Goal: Task Accomplishment & Management: Manage account settings

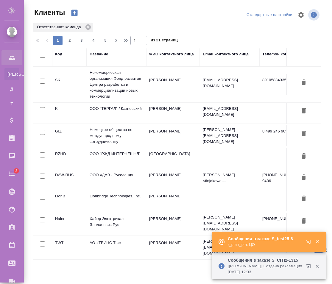
select select "RU"
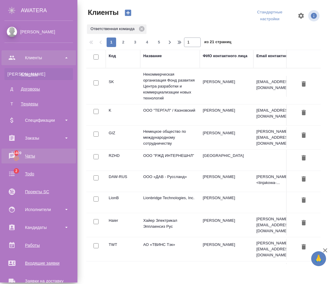
click at [33, 156] on div "Чаты" at bounding box center [38, 156] width 68 height 9
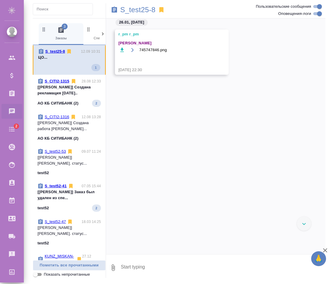
scroll to position [3518, 0]
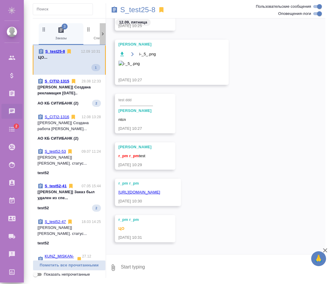
click at [102, 32] on icon at bounding box center [103, 34] width 6 height 6
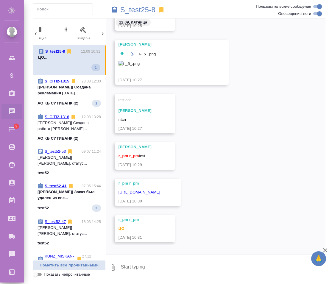
click at [102, 32] on icon at bounding box center [103, 34] width 6 height 6
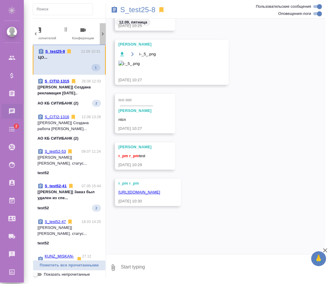
click at [102, 32] on icon at bounding box center [103, 34] width 6 height 6
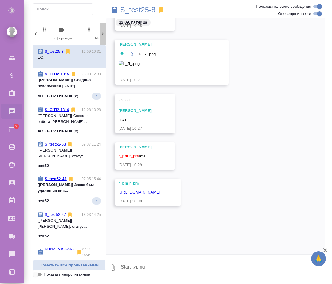
click at [102, 32] on icon at bounding box center [103, 34] width 6 height 6
click at [102, 32] on div "2 Заказы 0 Спецификации 0 Клиенты 0 Входящие 0 Тендеры 0 Исполнители 0 Подбор и…" at bounding box center [69, 34] width 73 height 22
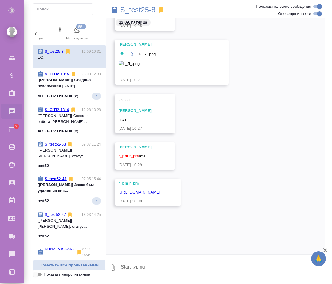
click at [89, 34] on span "99+ Мессенджеры" at bounding box center [77, 33] width 40 height 15
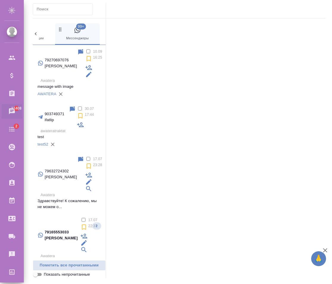
click at [85, 84] on p "message with image" at bounding box center [69, 87] width 63 height 6
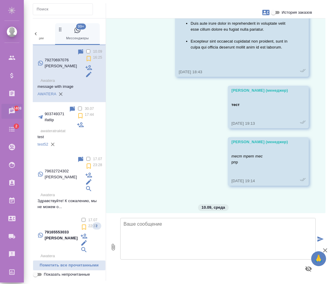
scroll to position [679, 0]
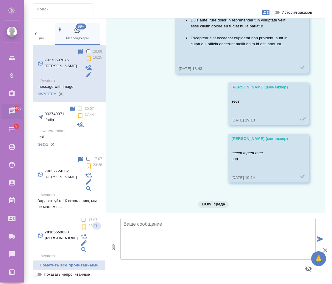
click at [57, 12] on input "text" at bounding box center [65, 9] width 56 height 8
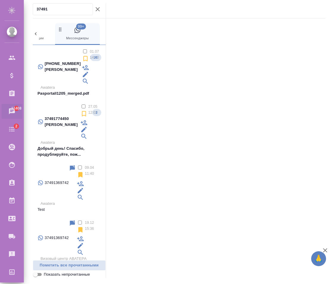
type input "37491"
click at [70, 207] on p "Test" at bounding box center [69, 210] width 63 height 6
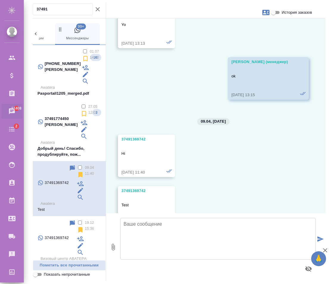
scroll to position [117, 0]
click at [178, 238] on textarea at bounding box center [217, 239] width 195 height 42
type textarea "j"
click at [71, 262] on p "Тест" at bounding box center [69, 265] width 63 height 6
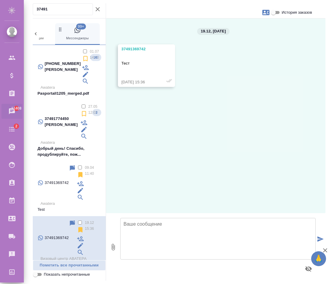
scroll to position [0, 0]
click at [188, 232] on textarea at bounding box center [217, 239] width 195 height 42
type textarea "k"
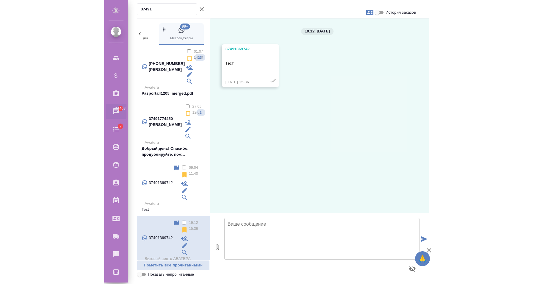
scroll to position [0, 289]
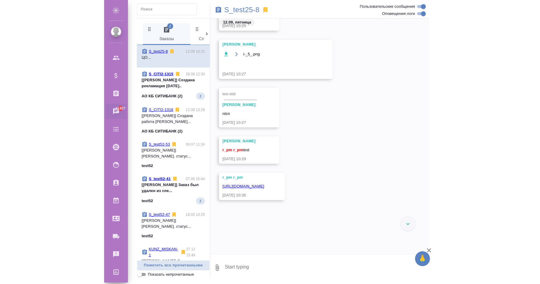
scroll to position [3603, 0]
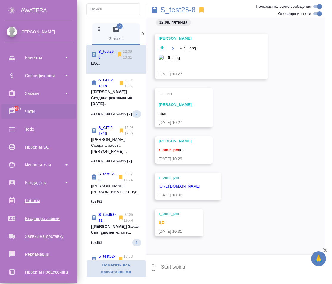
click at [33, 102] on ul "Клиенты Спецификации Заказы 11407 Чаты Todo Проекты SC Исполнители Кандидаты Ра…" at bounding box center [38, 190] width 77 height 286
click at [36, 97] on div "Заказы" at bounding box center [38, 93] width 68 height 9
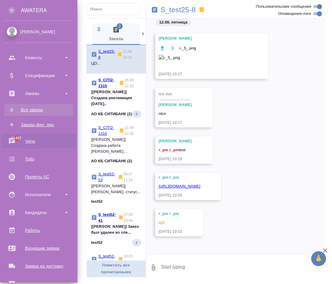
click at [28, 105] on link "В Все заказы" at bounding box center [38, 110] width 68 height 12
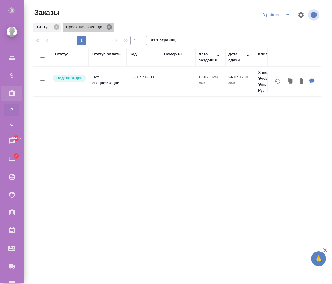
click at [107, 27] on icon at bounding box center [109, 26] width 5 height 5
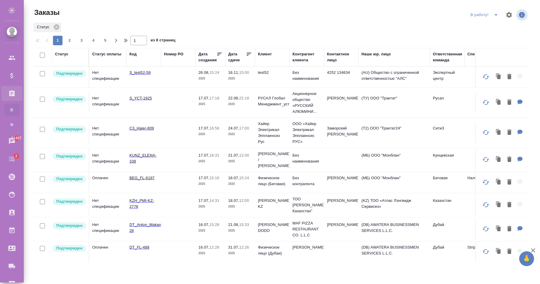
click at [180, 82] on td at bounding box center [178, 77] width 35 height 21
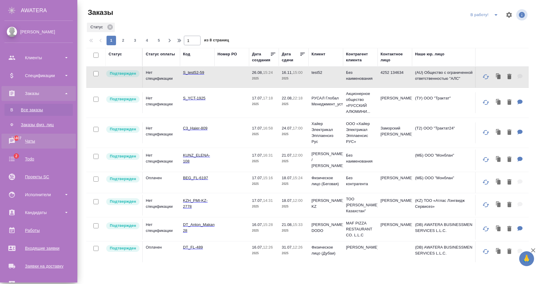
click at [35, 138] on div "Чаты" at bounding box center [38, 141] width 68 height 9
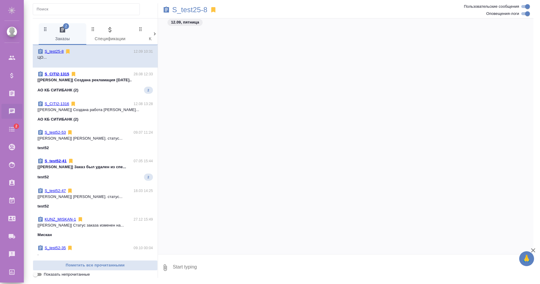
scroll to position [3603, 0]
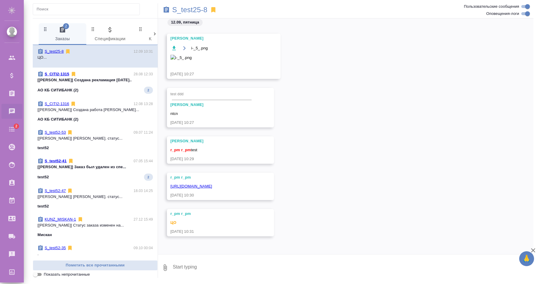
click at [152, 35] on icon at bounding box center [155, 34] width 6 height 6
click at [154, 36] on icon at bounding box center [155, 34] width 6 height 6
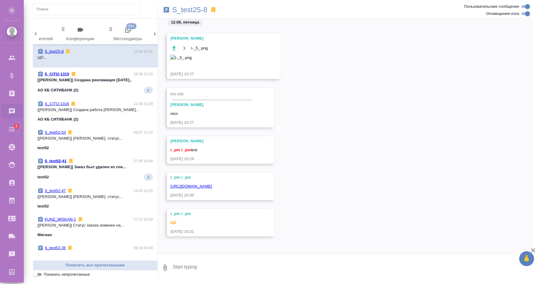
click at [154, 36] on icon at bounding box center [155, 34] width 6 height 6
click at [154, 36] on div "2 Заказы 0 Спецификации 0 Клиенты 0 Входящие 0 Тендеры 0 Исполнители 0 Подбор и…" at bounding box center [95, 34] width 125 height 22
click at [121, 33] on span "99+ Мессенджеры" at bounding box center [128, 34] width 40 height 16
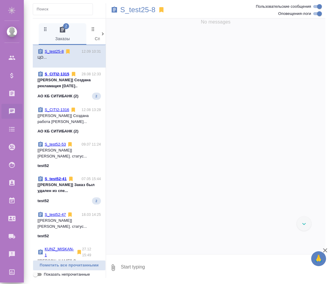
scroll to position [3603, 0]
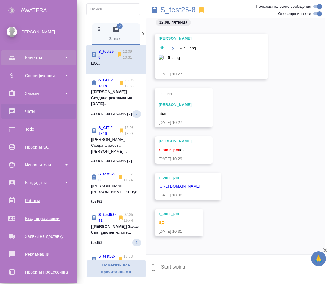
click at [21, 59] on div "Клиенты" at bounding box center [38, 57] width 68 height 9
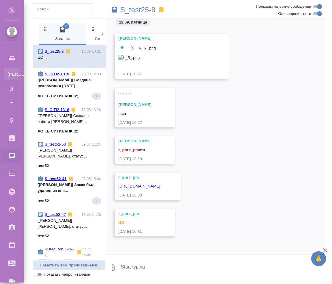
click at [9, 75] on div "Клиенты" at bounding box center [4, 74] width 9 height 6
select select "RU"
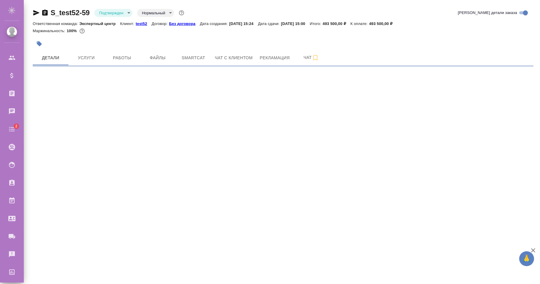
select select "RU"
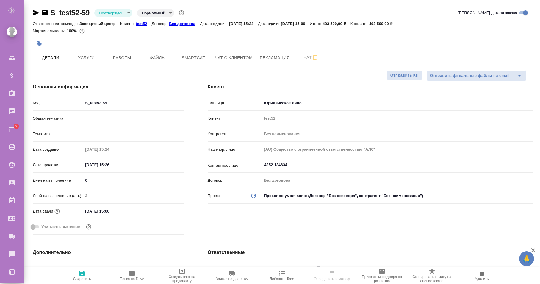
type textarea "x"
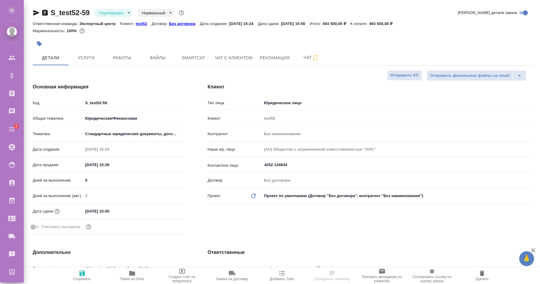
type textarea "x"
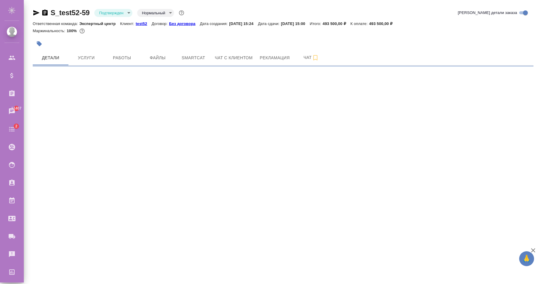
select select "RU"
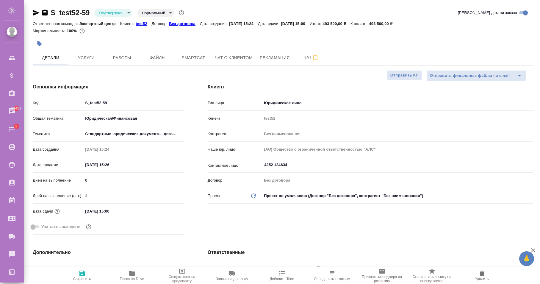
type textarea "x"
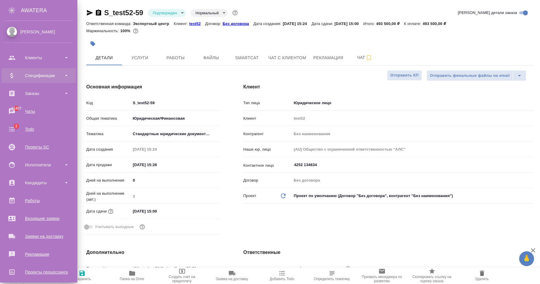
type textarea "x"
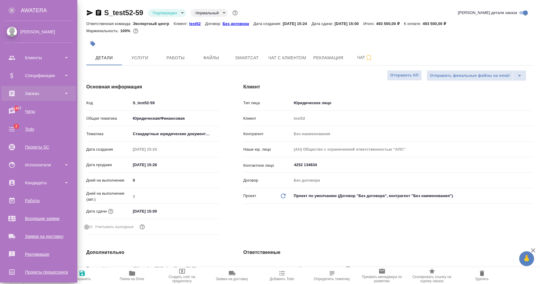
click at [42, 96] on div "Заказы" at bounding box center [38, 93] width 68 height 9
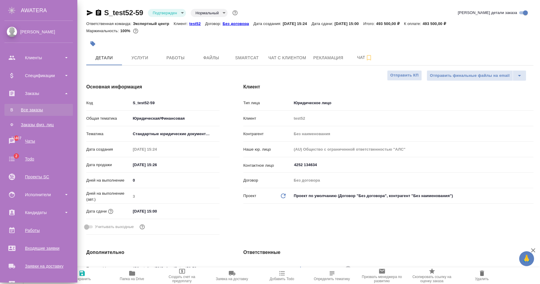
type textarea "x"
click at [32, 105] on link "В Все заказы" at bounding box center [38, 110] width 68 height 12
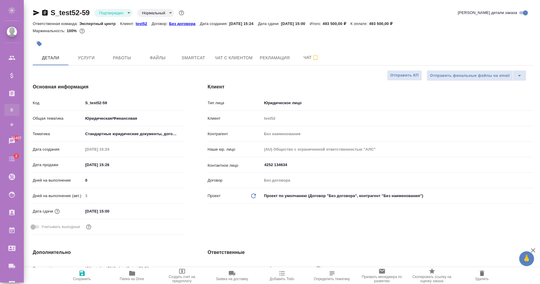
type textarea "x"
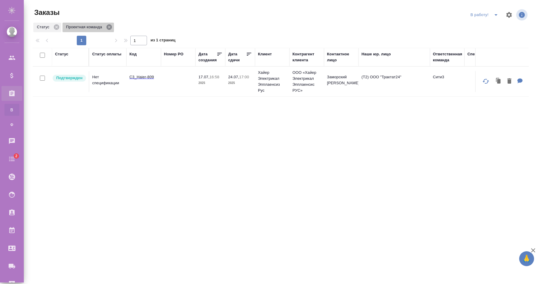
click at [110, 29] on icon at bounding box center [109, 26] width 5 height 5
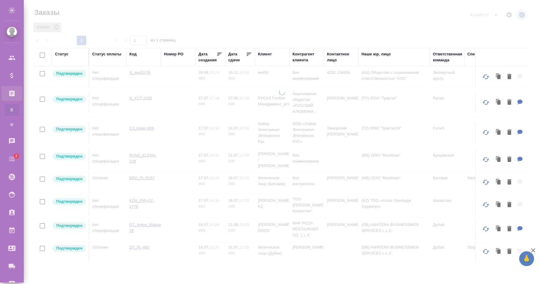
click at [59, 29] on icon at bounding box center [56, 27] width 7 height 7
click at [56, 36] on div "1" at bounding box center [82, 41] width 60 height 10
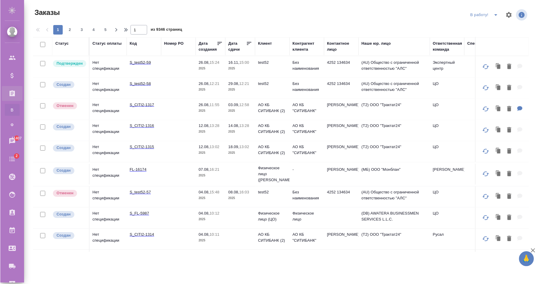
scroll to position [91, 0]
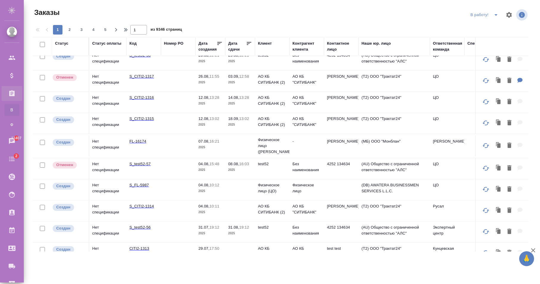
click at [172, 143] on td at bounding box center [178, 145] width 35 height 21
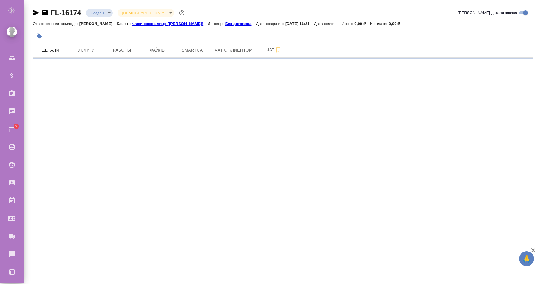
select select "RU"
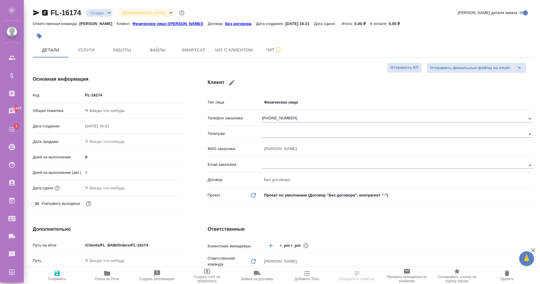
type textarea "x"
click at [296, 118] on input "+79270697076" at bounding box center [384, 118] width 244 height 7
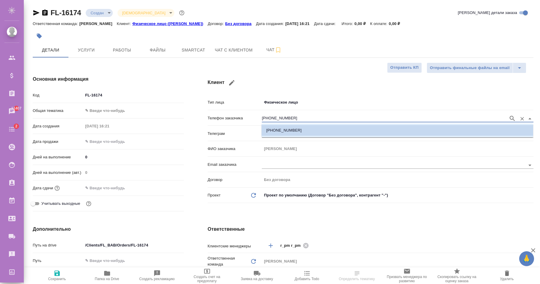
click at [296, 118] on input "+79270697076" at bounding box center [384, 118] width 244 height 7
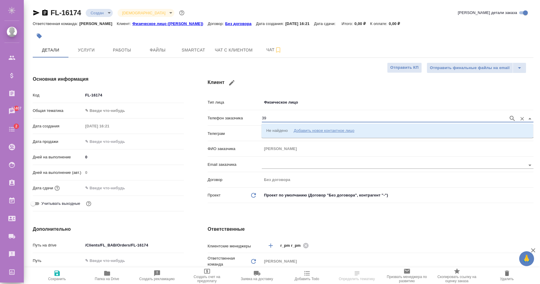
type input "391"
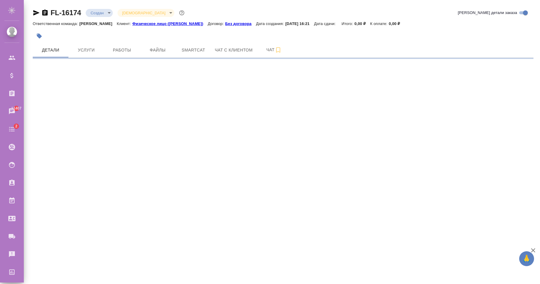
select select "RU"
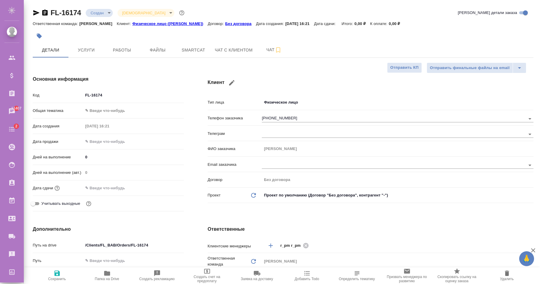
type textarea "x"
click at [301, 120] on input "+79270697076" at bounding box center [384, 118] width 244 height 7
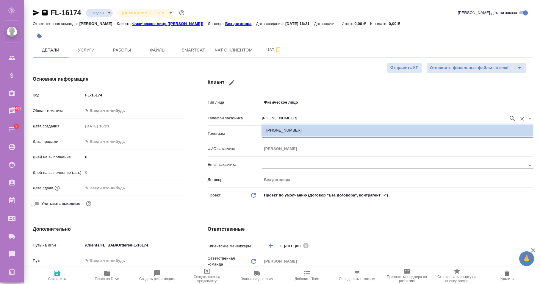
click at [301, 120] on input "+79270697076" at bounding box center [384, 118] width 244 height 7
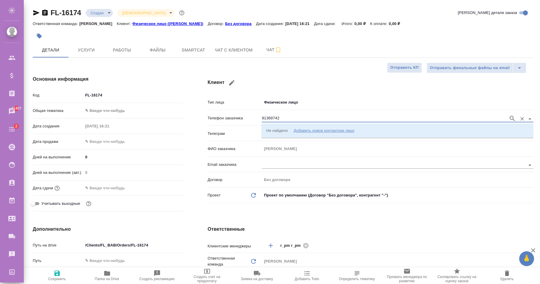
type input "91369742"
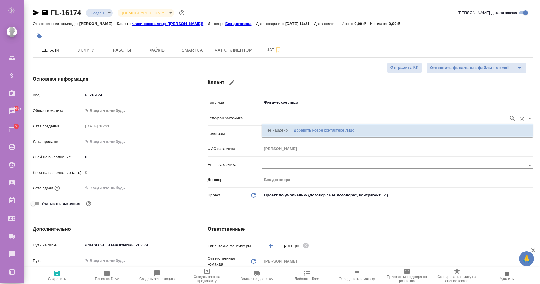
click at [319, 130] on div "Добавить новое контактное лицо" at bounding box center [324, 130] width 61 height 6
select select "ZZ"
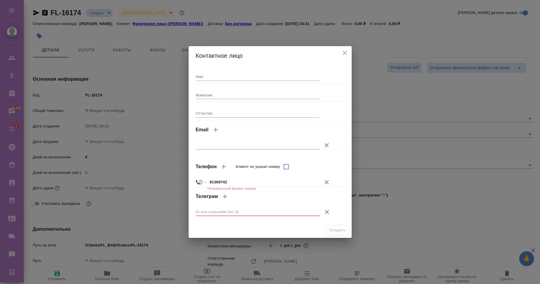
click at [249, 179] on input "91369742" at bounding box center [263, 182] width 112 height 9
type input "+3791369742"
select select "AM"
type input "[PHONE_NUMBER]"
click at [209, 75] on input "Имя" at bounding box center [258, 76] width 124 height 8
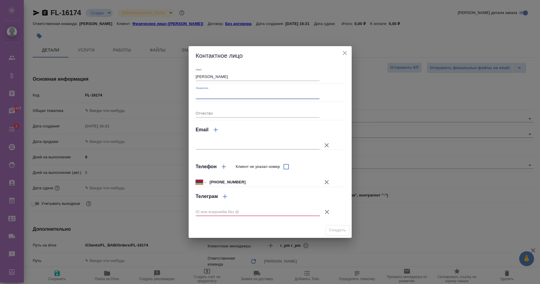
click at [236, 76] on input "Л" at bounding box center [258, 76] width 124 height 8
type input "[PERSON_NAME]"
type input "В"
type input "Д"
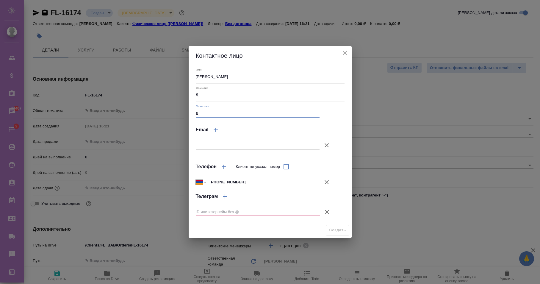
type input "Д"
click at [247, 211] on input "text" at bounding box center [258, 212] width 124 height 8
type input "davitkrpt"
click at [337, 229] on span "Создать" at bounding box center [337, 230] width 17 height 7
type input "Д К Д"
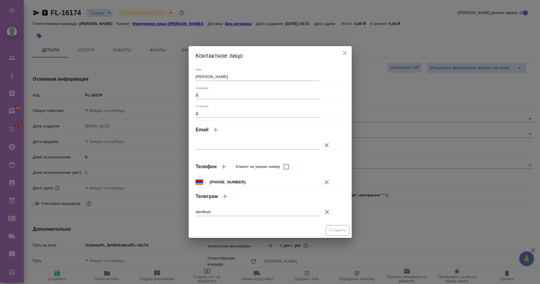
type textarea "x"
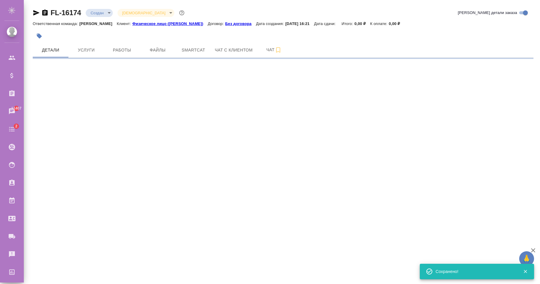
select select "RU"
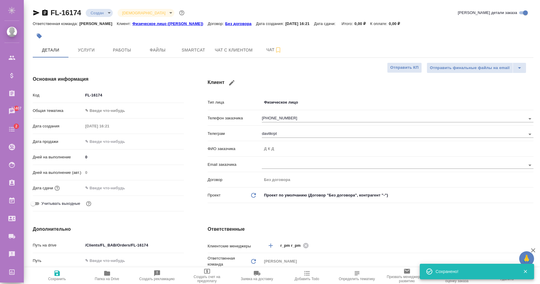
type textarea "x"
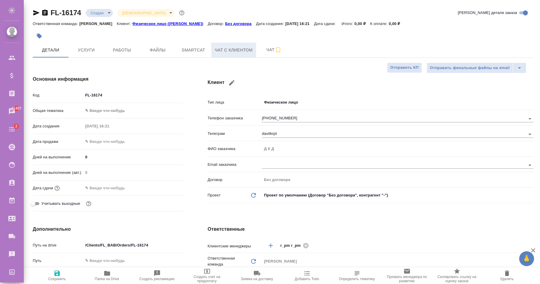
click at [236, 49] on span "Чат с клиентом" at bounding box center [234, 49] width 38 height 7
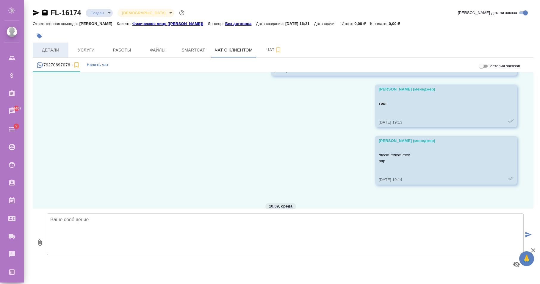
scroll to position [659, 0]
click at [54, 50] on span "Детали" at bounding box center [50, 49] width 29 height 7
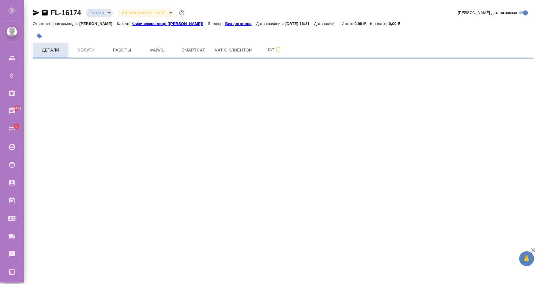
select select "RU"
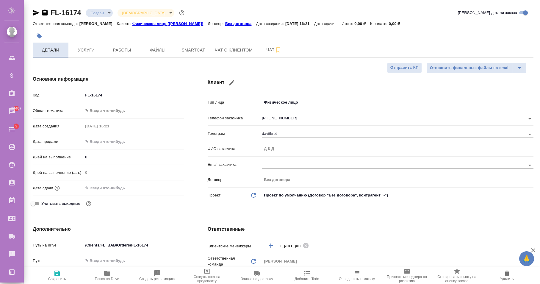
type textarea "x"
click at [211, 52] on button "Чат с клиентом" at bounding box center [233, 50] width 45 height 15
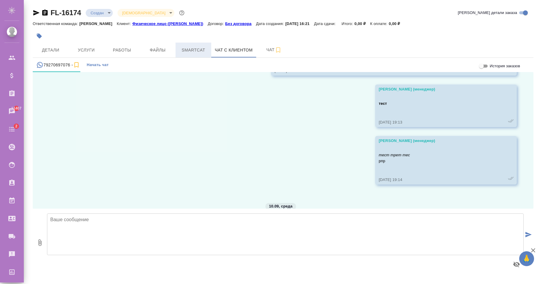
scroll to position [659, 0]
click at [131, 96] on div "22.07, [DATE] [PERSON_NAME] (менеджер) test [DATE] 15:55 [PERSON_NAME] (менедже…" at bounding box center [283, 140] width 501 height 137
click at [53, 51] on span "Детали" at bounding box center [50, 49] width 29 height 7
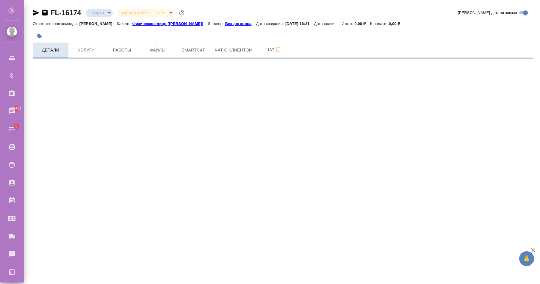
select select "RU"
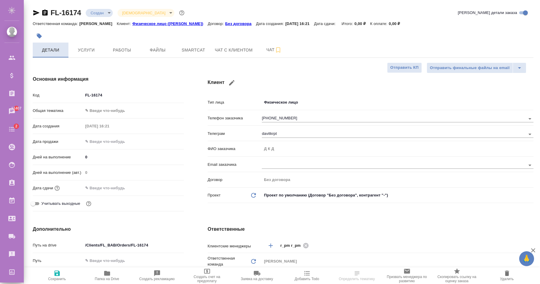
type textarea "x"
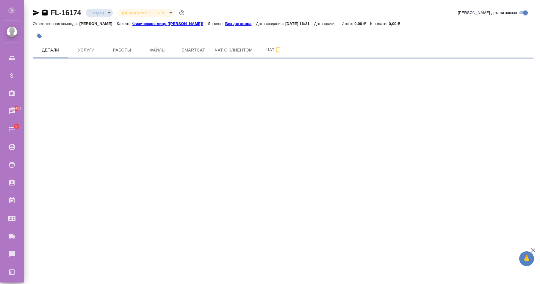
select select "RU"
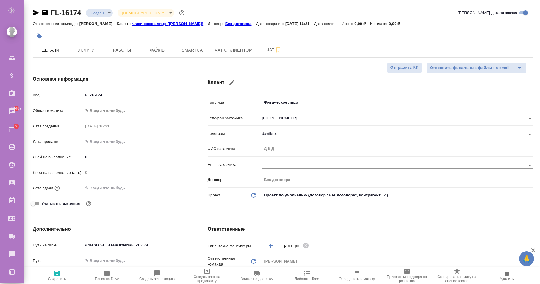
type textarea "x"
click at [231, 85] on icon "button" at bounding box center [231, 82] width 7 height 7
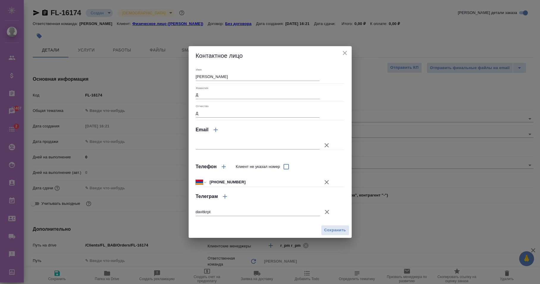
type input "[PERSON_NAME]"
type input "Д"
select select "AM"
type input "[PHONE_NUMBER]"
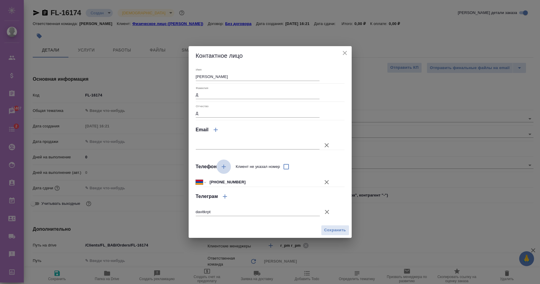
click at [223, 167] on icon "button" at bounding box center [223, 166] width 7 height 7
select select "RU"
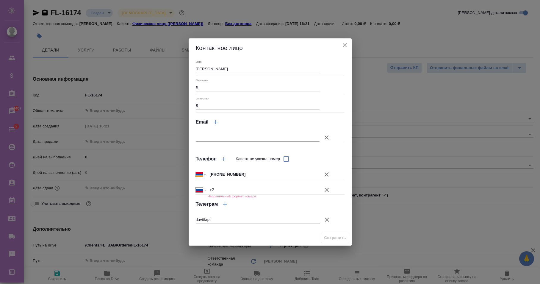
click at [327, 190] on icon "button" at bounding box center [327, 190] width 4 height 4
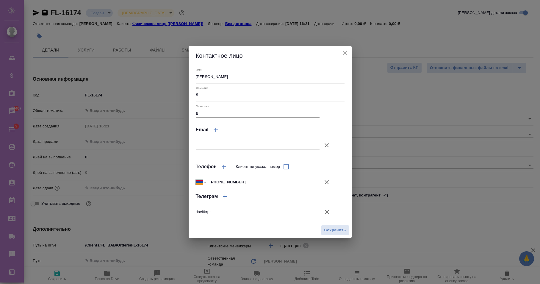
click at [343, 53] on icon "close" at bounding box center [344, 52] width 7 height 7
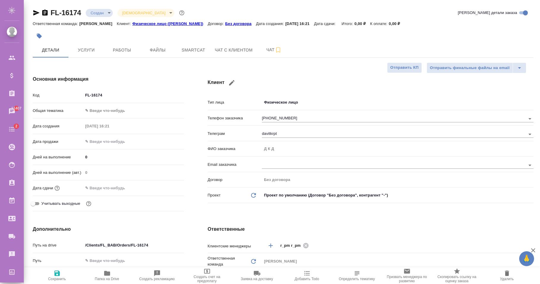
type textarea "x"
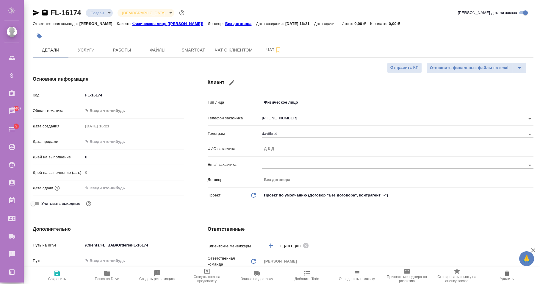
type textarea "x"
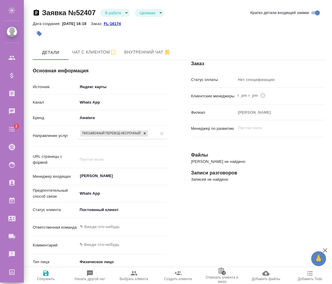
select select "RU"
click at [88, 51] on span "Чат с клиентом" at bounding box center [94, 52] width 45 height 7
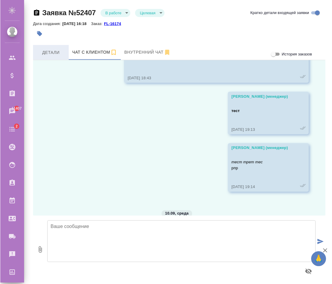
scroll to position [676, 0]
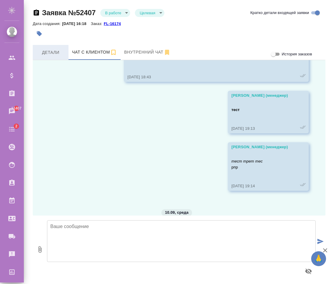
click at [45, 55] on span "Детали" at bounding box center [50, 52] width 29 height 7
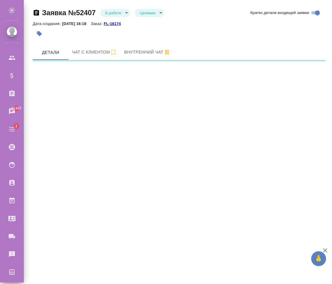
select select "RU"
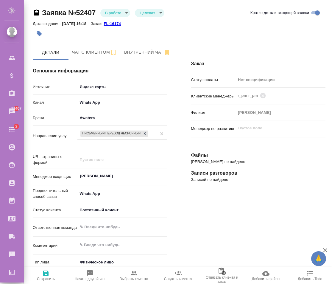
type textarea "x"
